Goal: Information Seeking & Learning: Find specific fact

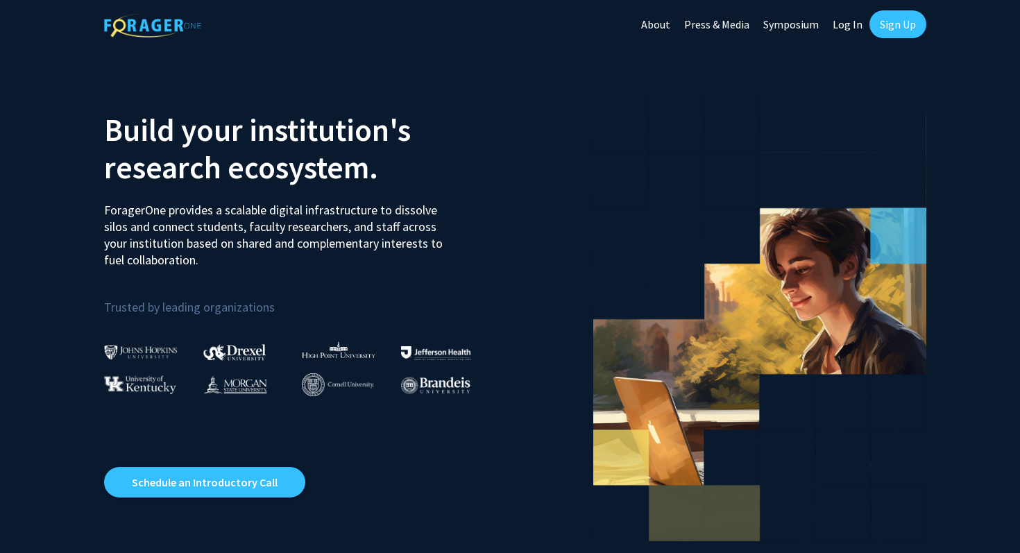
click at [845, 30] on link "Log In" at bounding box center [848, 24] width 44 height 49
select select
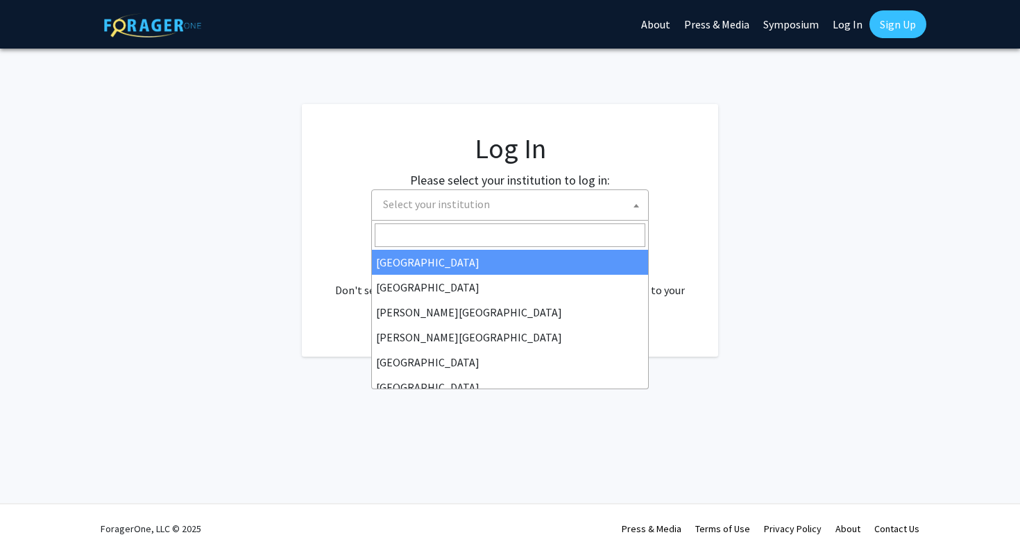
click at [574, 198] on span "Select your institution" at bounding box center [513, 204] width 271 height 28
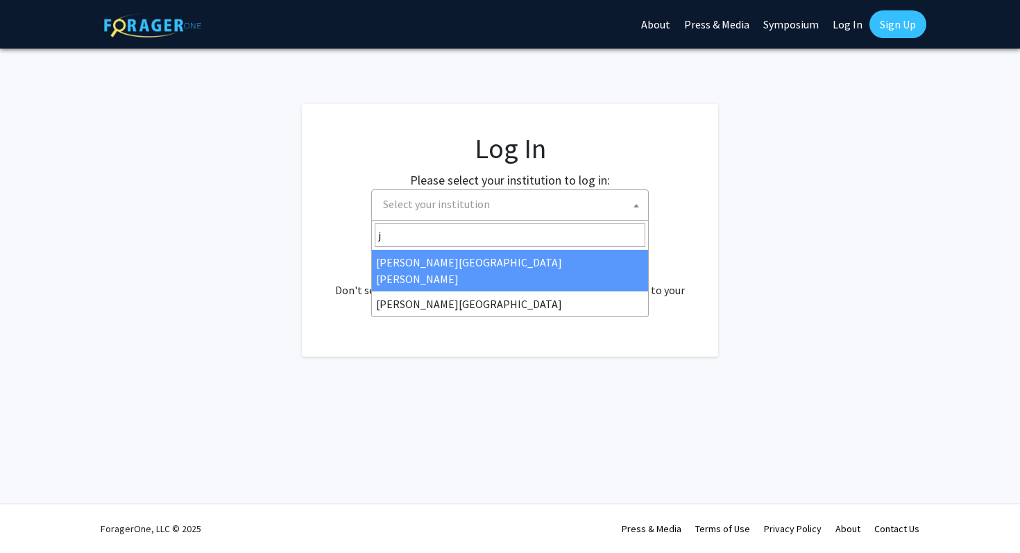
type input "j"
select select "1"
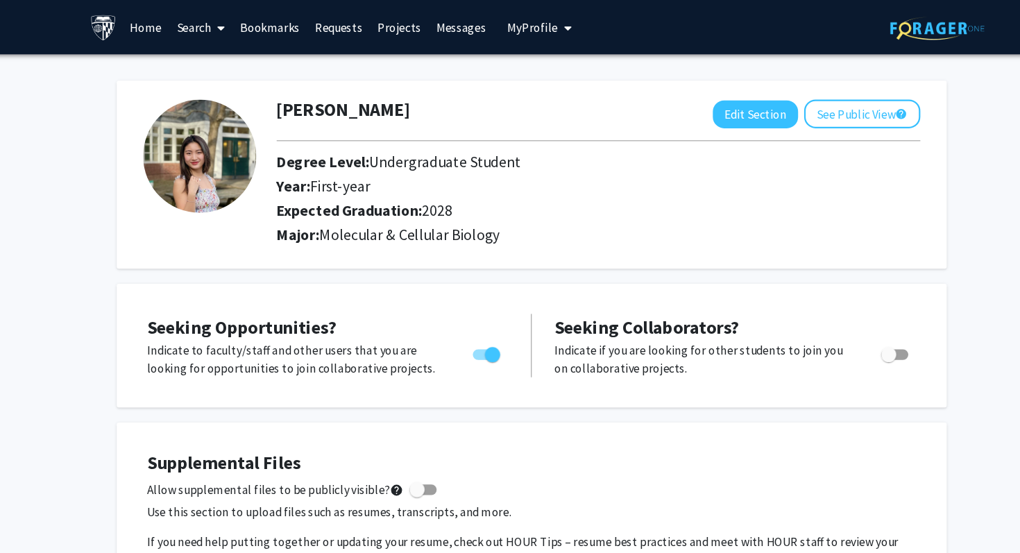
click at [199, 14] on link "Search" at bounding box center [206, 25] width 58 height 49
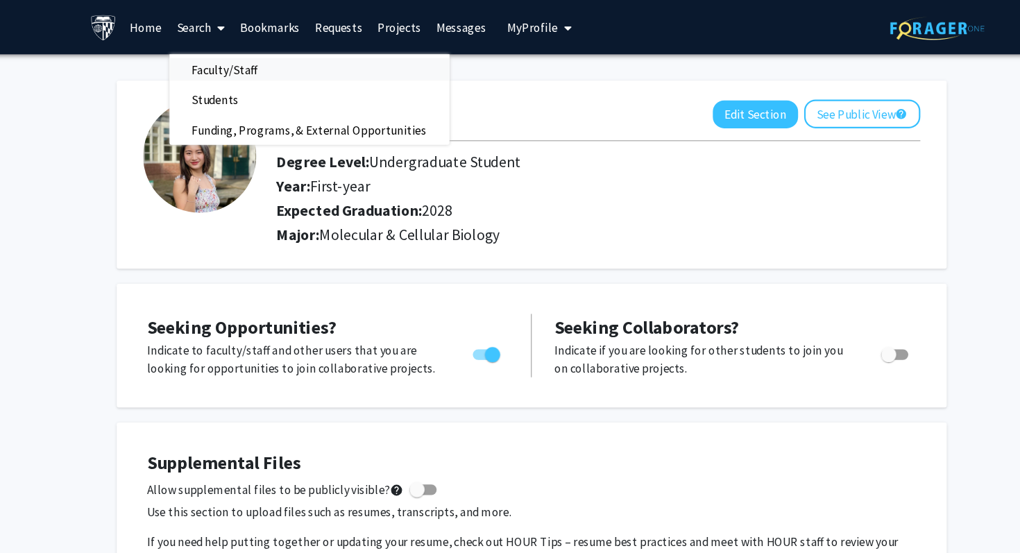
click at [207, 62] on span "Faculty/Staff" at bounding box center [228, 64] width 102 height 28
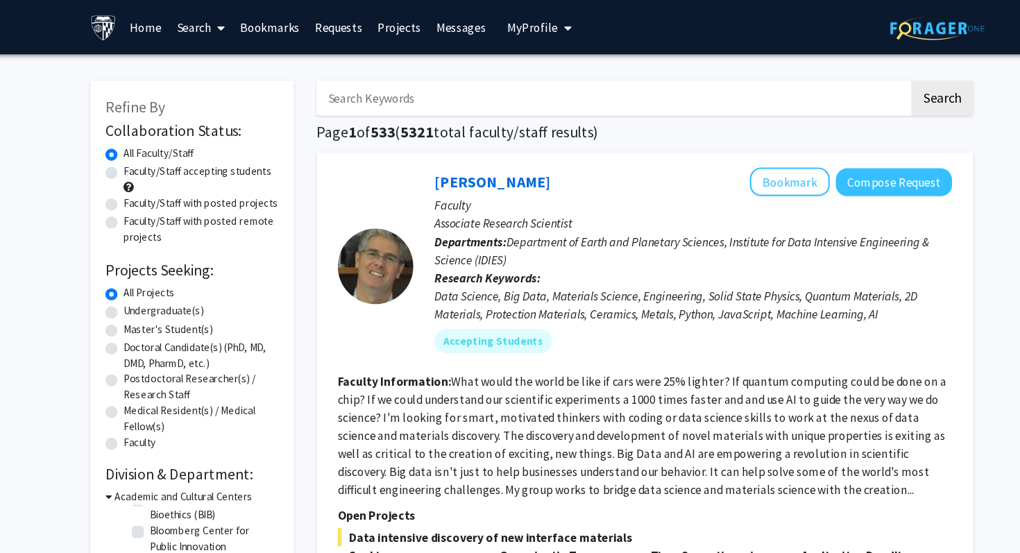
click at [425, 90] on input "Search Keywords" at bounding box center [584, 90] width 545 height 32
type input "zebrafish"
click at [859, 74] on button "Search" at bounding box center [887, 90] width 57 height 32
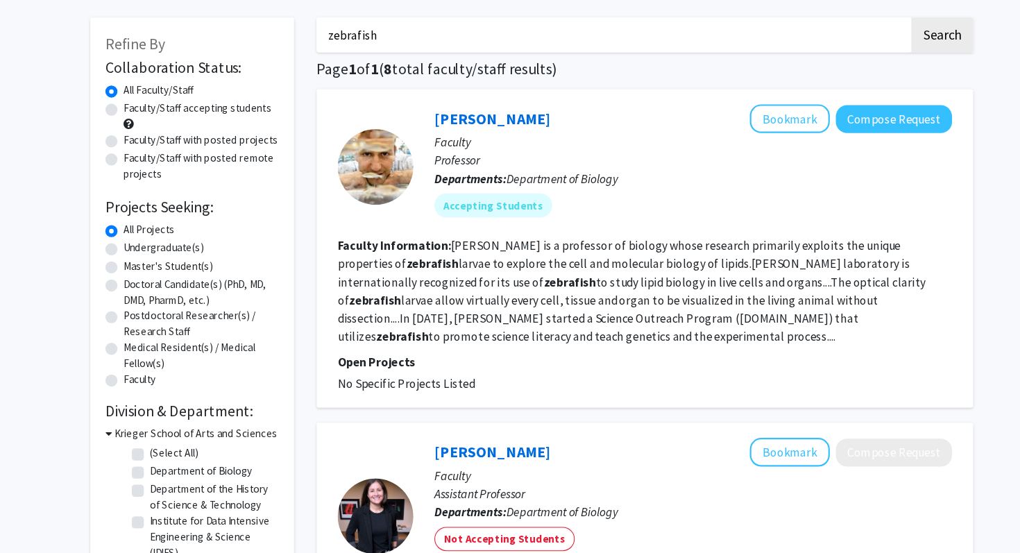
scroll to position [57, 0]
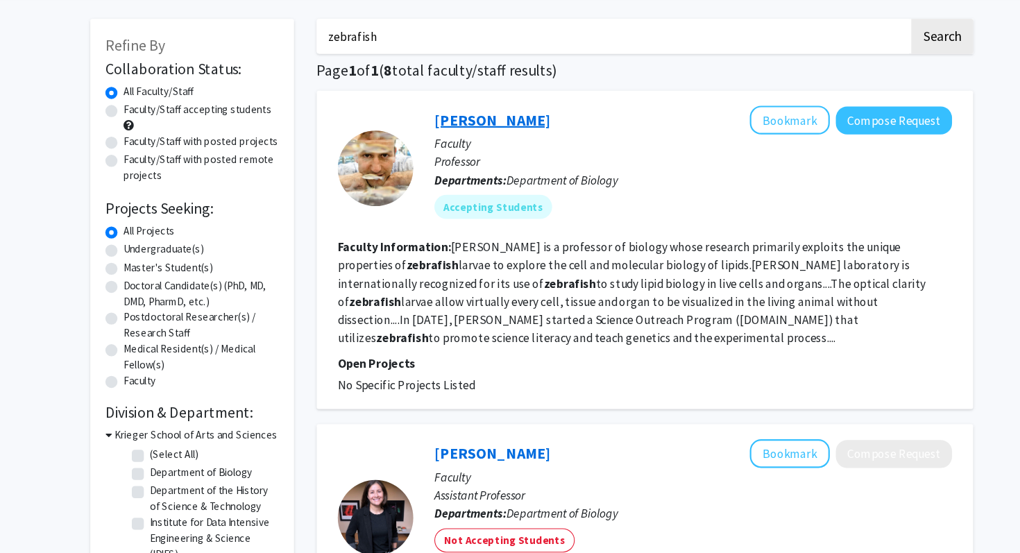
click at [472, 105] on link "Steven Farber" at bounding box center [474, 109] width 107 height 17
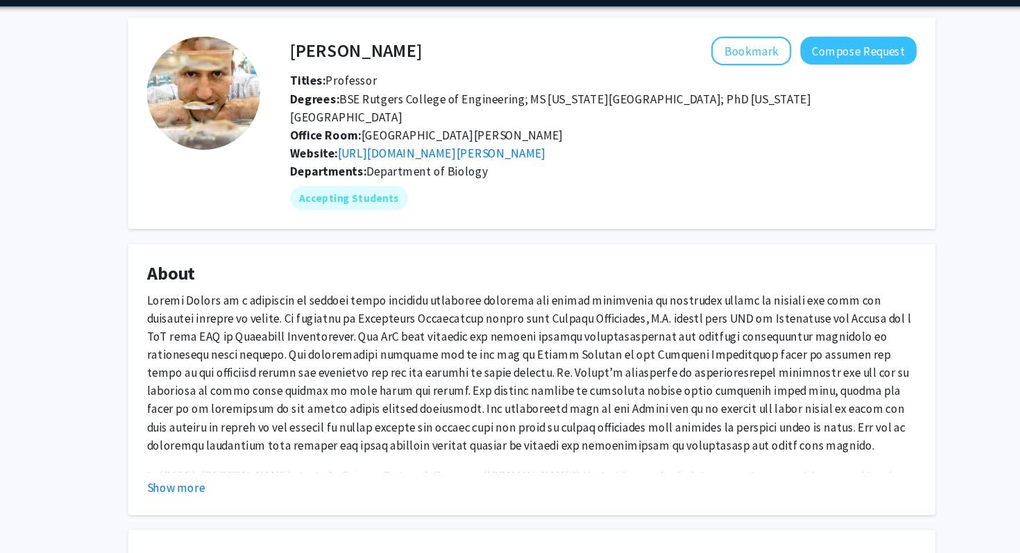
scroll to position [1, 0]
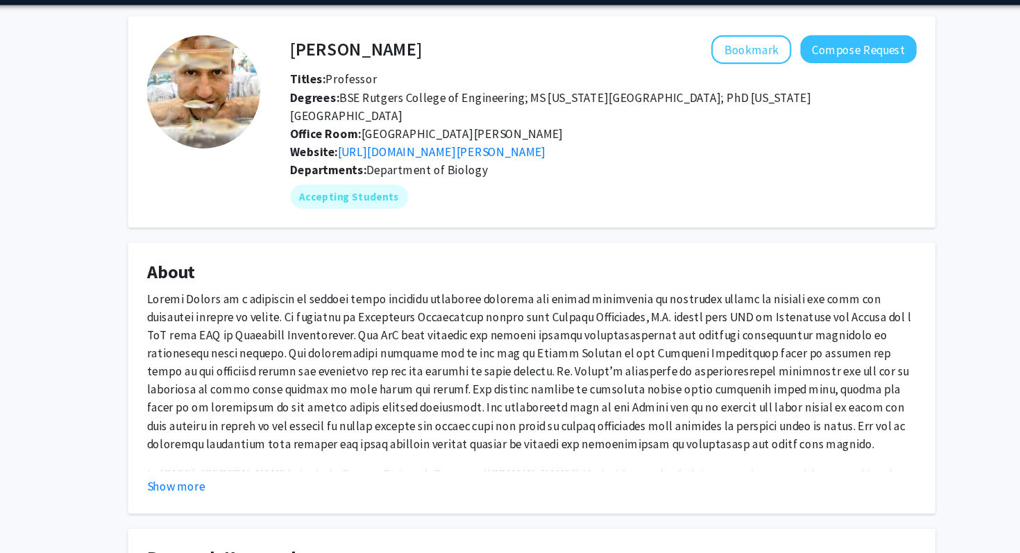
drag, startPoint x: 286, startPoint y: 85, endPoint x: 477, endPoint y: 206, distance: 226.4
click at [477, 206] on div "Steven Farber Bookmark Compose Request Titles: Professor Degrees: BSE Rutgers C…" at bounding box center [562, 157] width 604 height 160
copy div "Bookmark Compose Request Titles: Professor Degrees: BSE Rutgers College of Engi…"
click at [332, 98] on h4 "Steven Farber" at bounding box center [348, 90] width 121 height 26
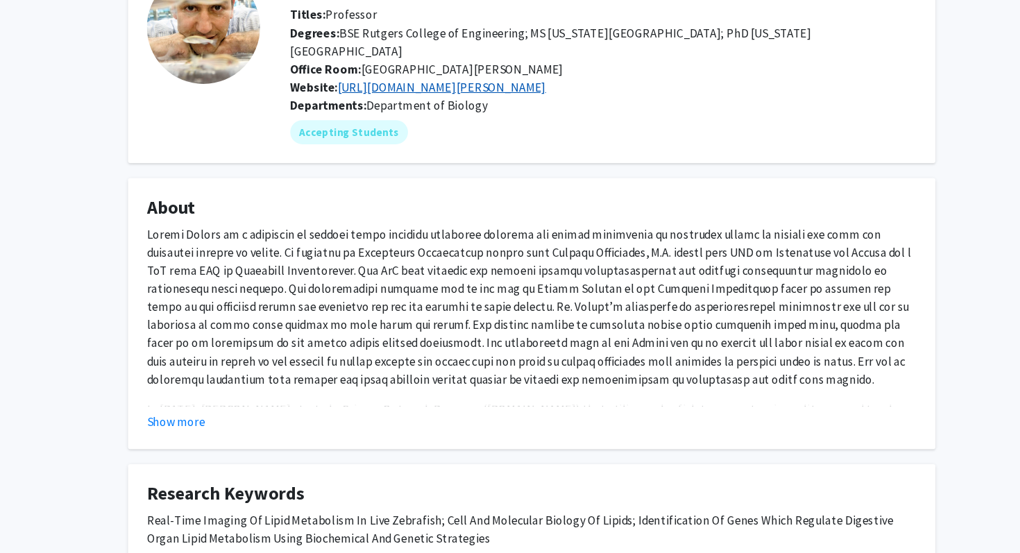
scroll to position [0, 0]
